Goal: Book appointment/travel/reservation

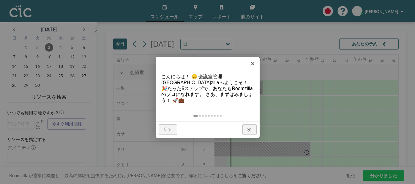
scroll to position [0, 760]
click at [249, 126] on link "次" at bounding box center [249, 130] width 14 height 11
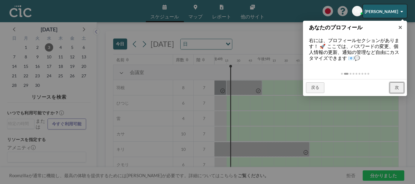
click at [396, 87] on font "次" at bounding box center [396, 87] width 4 height 5
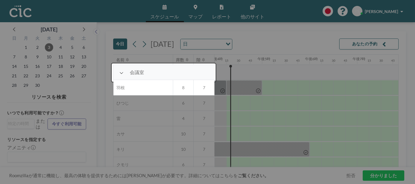
scroll to position [15, 760]
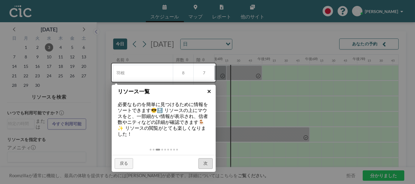
click at [210, 92] on font "×" at bounding box center [209, 91] width 4 height 7
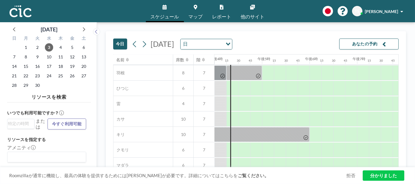
click at [359, 12] on font "TS" at bounding box center [357, 11] width 5 height 5
drag, startPoint x: 378, startPoint y: 12, endPoint x: 393, endPoint y: 12, distance: 15.2
click at [381, 12] on font "志原たつ子" at bounding box center [381, 11] width 33 height 5
click at [393, 12] on font "志原たつ子" at bounding box center [381, 11] width 33 height 5
click at [391, 29] on font "プロフィール" at bounding box center [385, 28] width 25 height 5
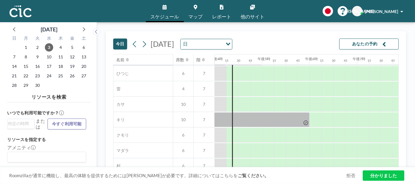
scroll to position [0, 760]
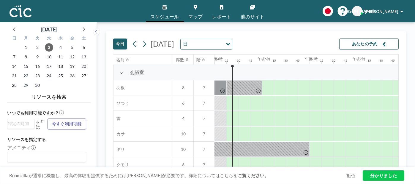
click at [230, 44] on icon "オプションを検索" at bounding box center [228, 44] width 4 height 3
click at [232, 42] on div "読み込み中..." at bounding box center [228, 43] width 7 height 9
click at [144, 44] on icon at bounding box center [144, 44] width 6 height 9
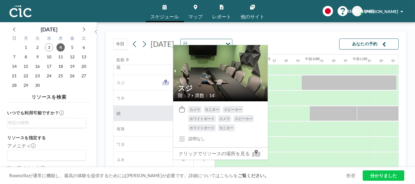
scroll to position [454, 380]
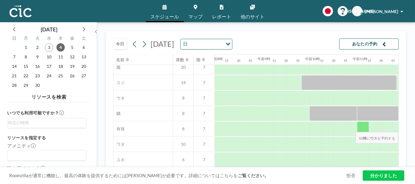
click at [362, 128] on div at bounding box center [363, 129] width 12 height 15
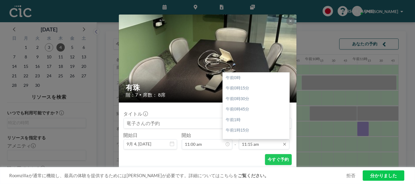
scroll to position [476, 0]
click at [262, 145] on input "11:15 am" at bounding box center [264, 145] width 50 height 10
click at [250, 123] on div "午後1時" at bounding box center [257, 122] width 69 height 11
type input "01:00 pm"
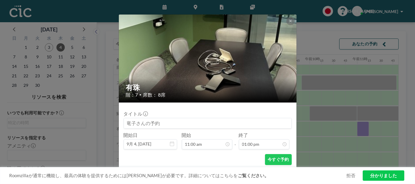
scroll to position [0, 0]
click at [275, 161] on font "今すぐ予約" at bounding box center [277, 159] width 21 height 5
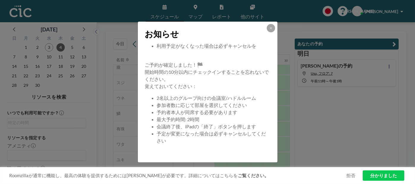
scroll to position [64, 0]
click at [271, 28] on icon at bounding box center [271, 28] width 2 height 2
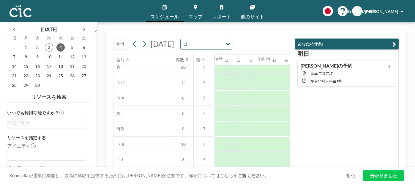
click at [20, 13] on img at bounding box center [20, 11] width 22 height 12
click at [164, 12] on link "スケジュール" at bounding box center [165, 11] width 38 height 22
click at [165, 8] on icon at bounding box center [165, 7] width 4 height 5
click at [376, 175] on font "分かりました" at bounding box center [383, 175] width 27 height 5
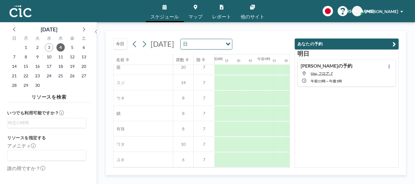
click at [163, 9] on icon at bounding box center [165, 7] width 4 height 5
click at [32, 12] on div "スケジュール マップ レポート 他のサイト 英語 ポーランド語 日本語 エスパニョーラ 竜紫 紫原竜子" at bounding box center [207, 11] width 415 height 22
click at [24, 15] on img at bounding box center [20, 11] width 22 height 12
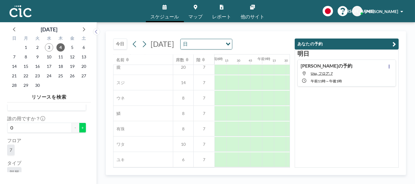
click at [81, 128] on font "+" at bounding box center [82, 128] width 2 height 5
type input "1"
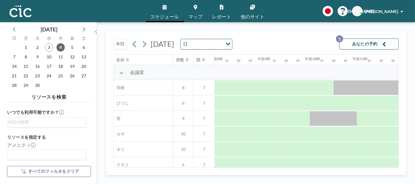
scroll to position [0, 0]
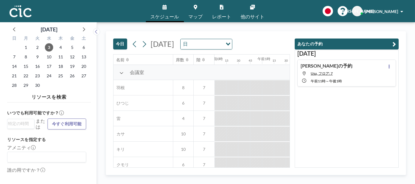
scroll to position [0, 772]
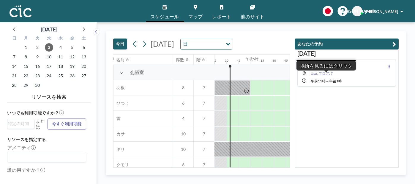
click at [322, 72] on span "Usu, フロア: 7" at bounding box center [321, 73] width 22 height 4
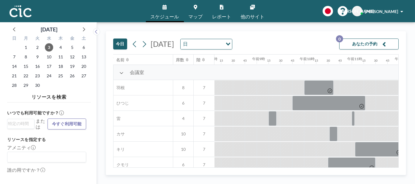
scroll to position [0, 772]
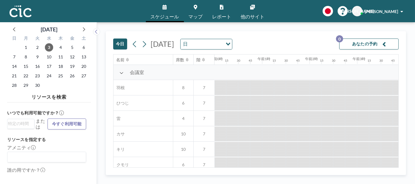
scroll to position [0, 772]
